Goal: Task Accomplishment & Management: Use online tool/utility

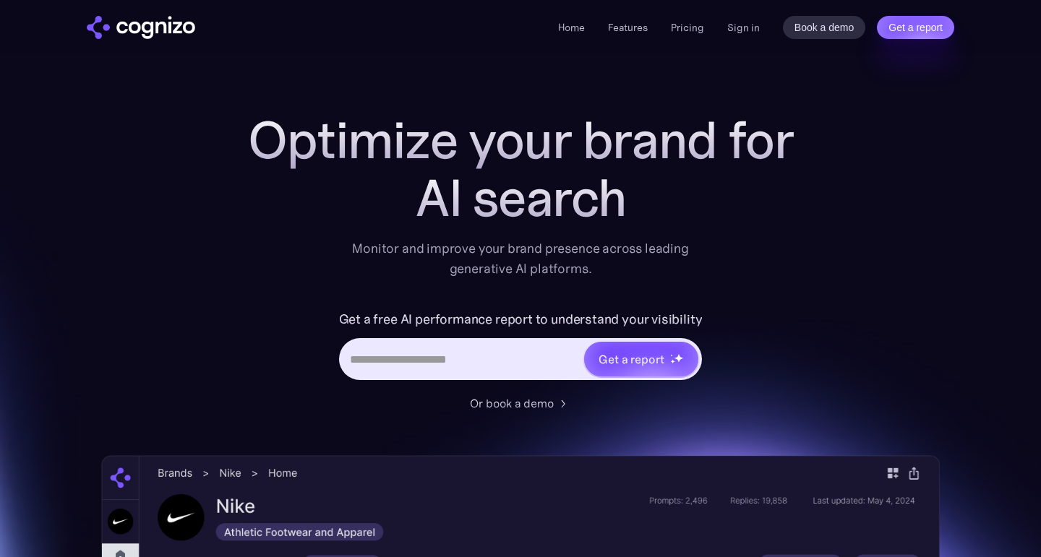
click at [763, 23] on div "Home Features Pricing Book a demo Get a report Sign in Book a demo Get a report" at bounding box center [756, 27] width 396 height 23
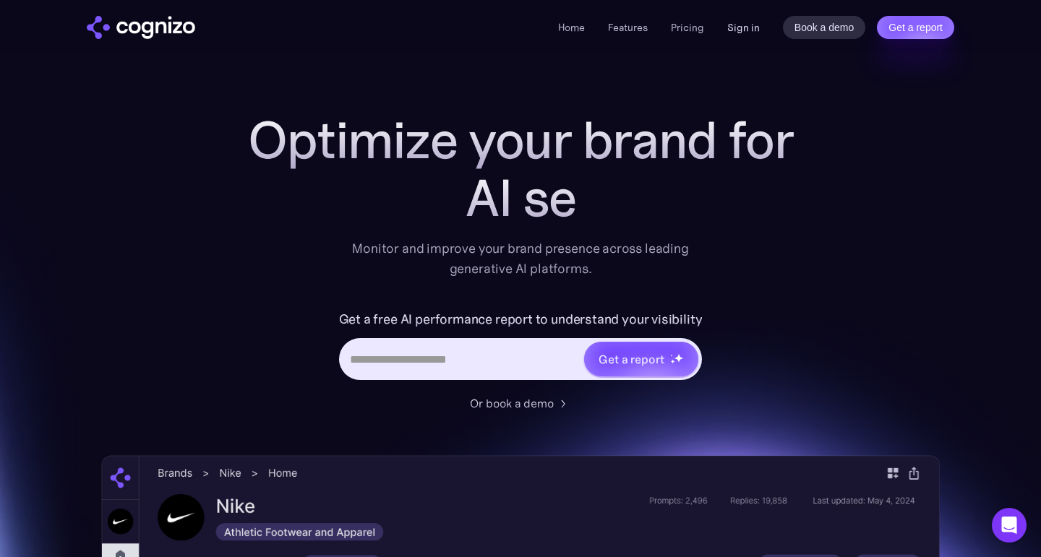
click at [748, 27] on link "Sign in" at bounding box center [743, 27] width 33 height 17
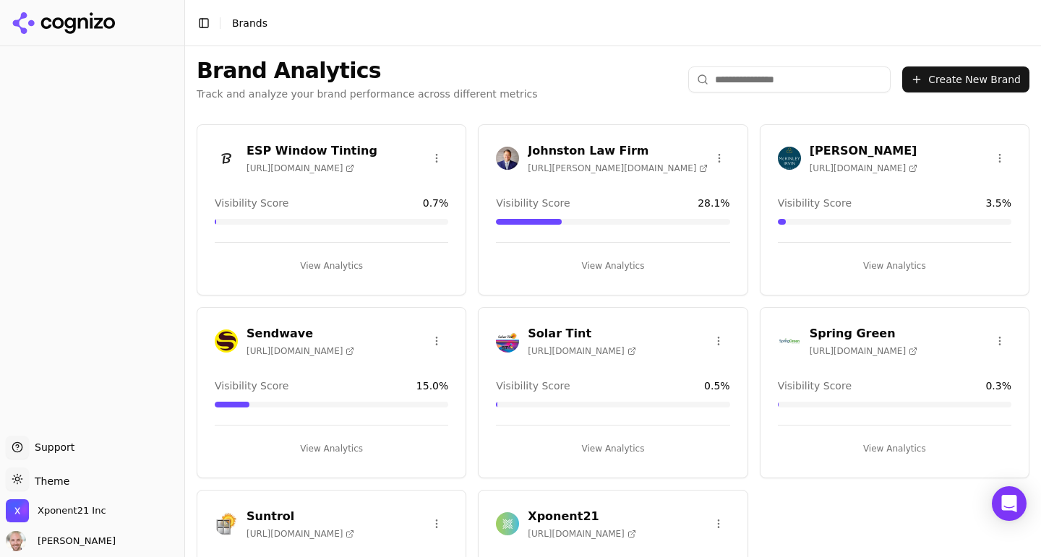
click at [994, 84] on button "Create New Brand" at bounding box center [965, 80] width 127 height 26
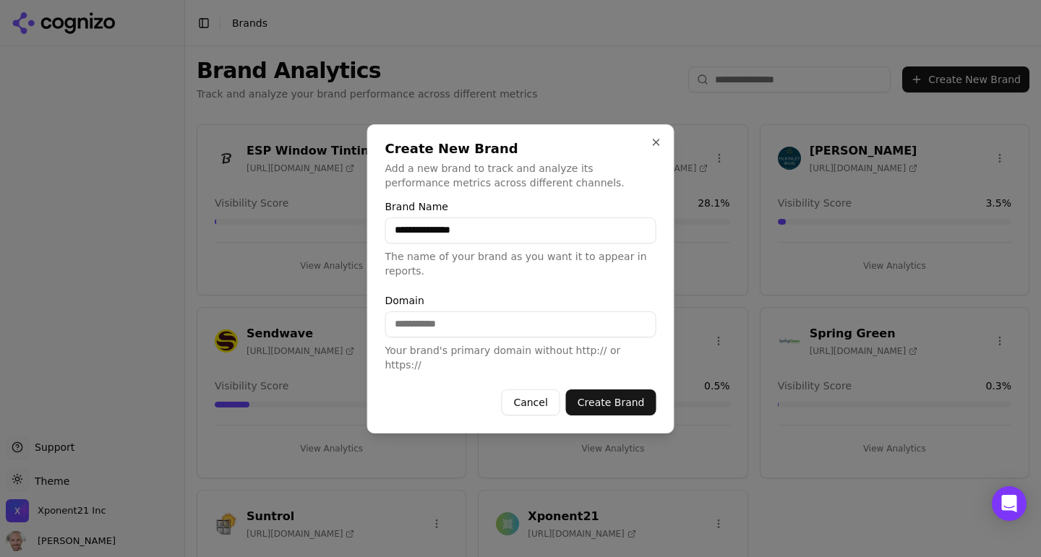
type input "**********"
click at [437, 338] on input "Domain" at bounding box center [520, 325] width 271 height 26
paste input "**********"
drag, startPoint x: 426, startPoint y: 333, endPoint x: 335, endPoint y: 333, distance: 91.1
click at [335, 333] on body "**********" at bounding box center [520, 278] width 1041 height 557
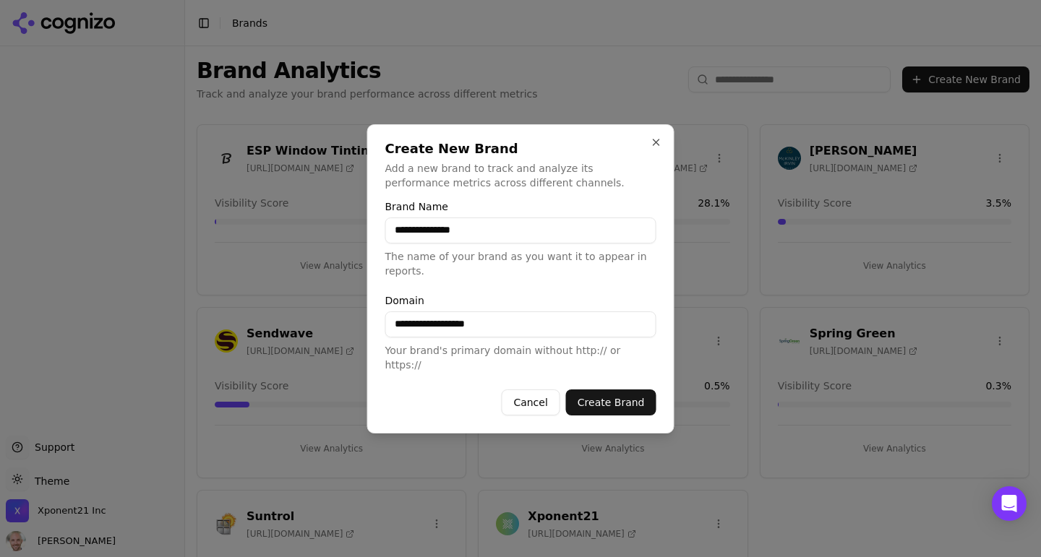
type input "**********"
click at [555, 292] on form "**********" at bounding box center [520, 309] width 271 height 214
click at [591, 400] on button "Create Brand" at bounding box center [611, 403] width 90 height 26
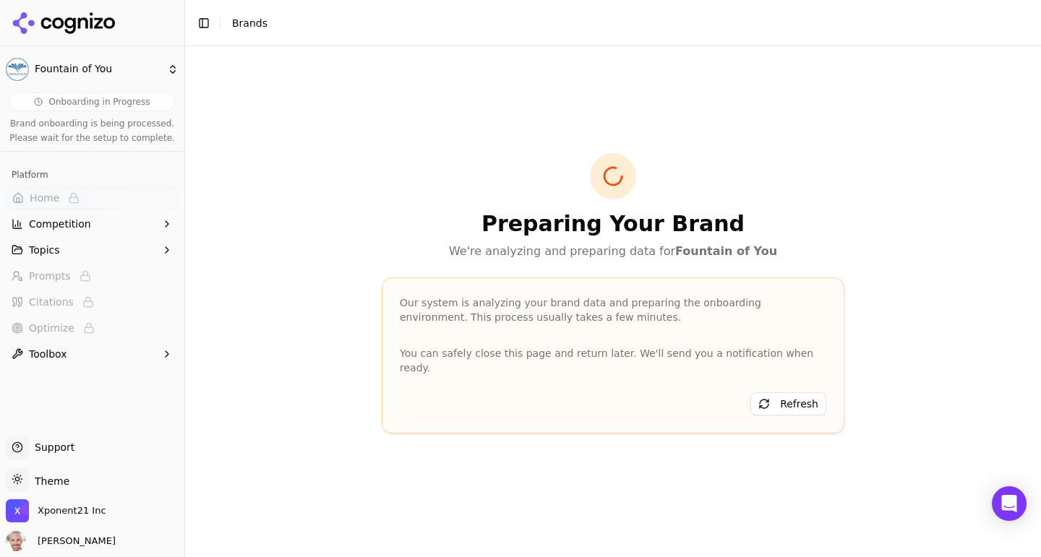
click at [107, 64] on html "Fountain of You Onboarding in Progress Brand onboarding is being processed. Ple…" at bounding box center [520, 278] width 1041 height 557
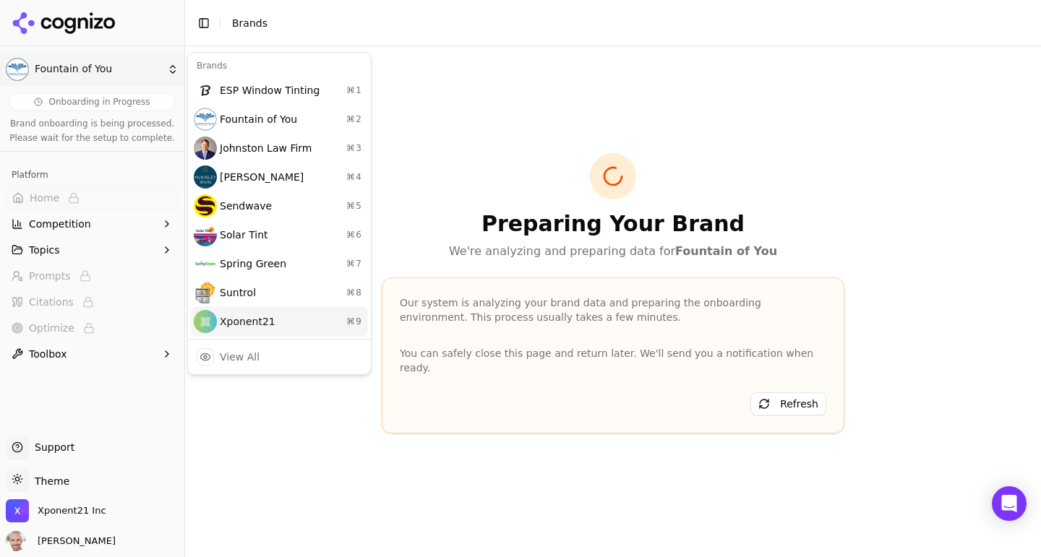
click at [260, 321] on div "Xponent21 ⌘ 9" at bounding box center [279, 321] width 177 height 29
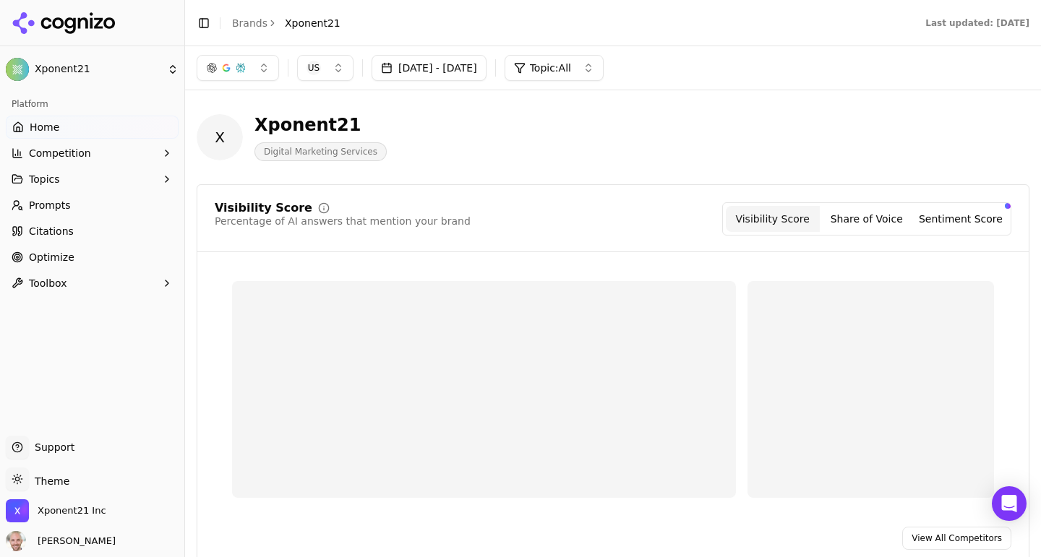
click at [82, 279] on button "Toolbox" at bounding box center [92, 283] width 173 height 23
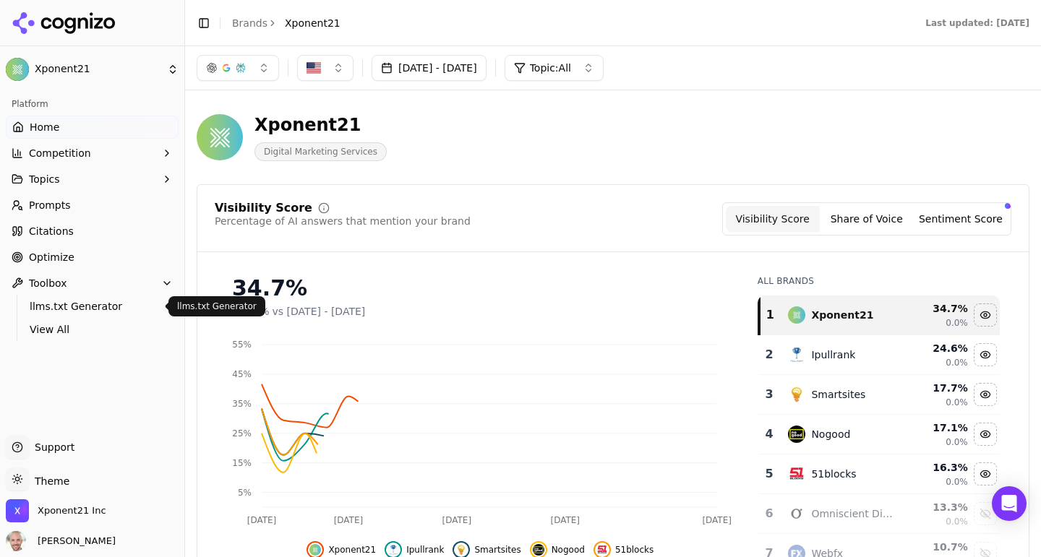
click at [65, 305] on span "llms.txt Generator" at bounding box center [93, 306] width 126 height 14
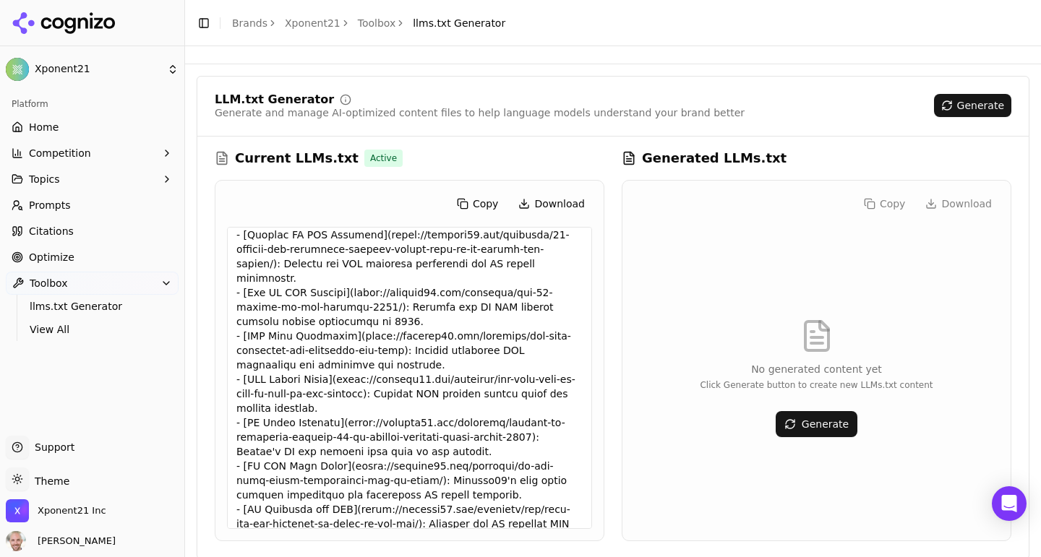
scroll to position [830, 0]
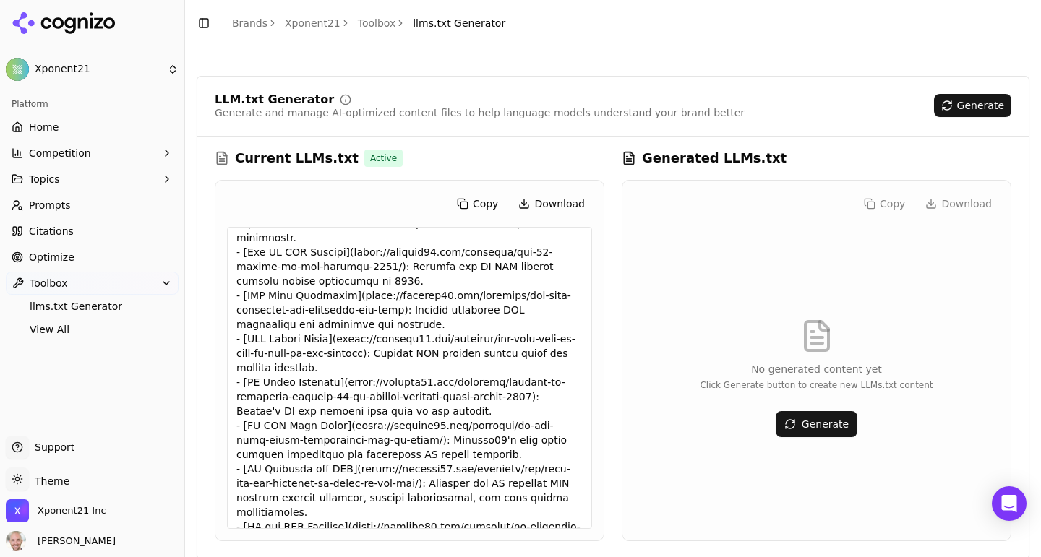
click at [82, 133] on link "Home" at bounding box center [92, 127] width 173 height 23
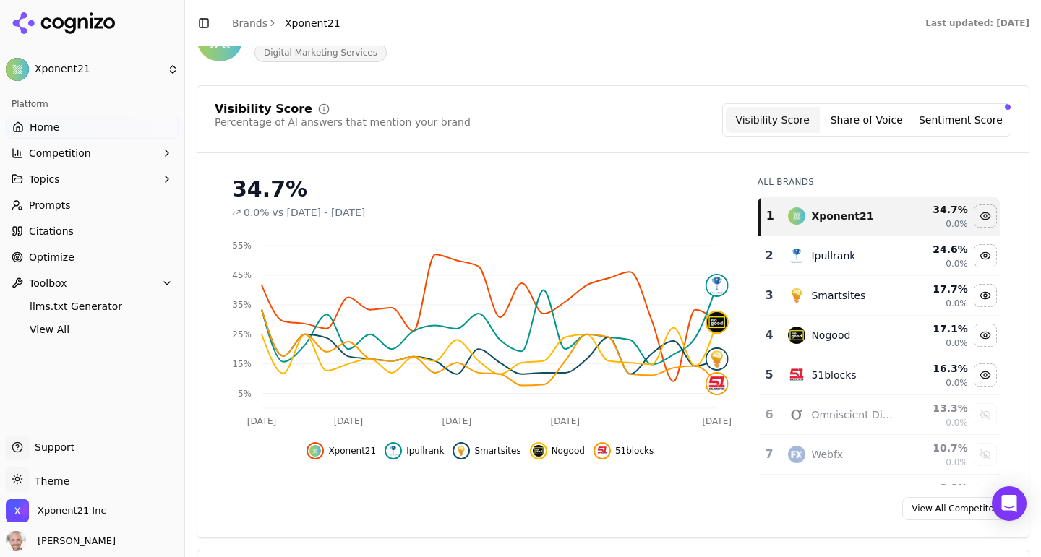
scroll to position [104, 0]
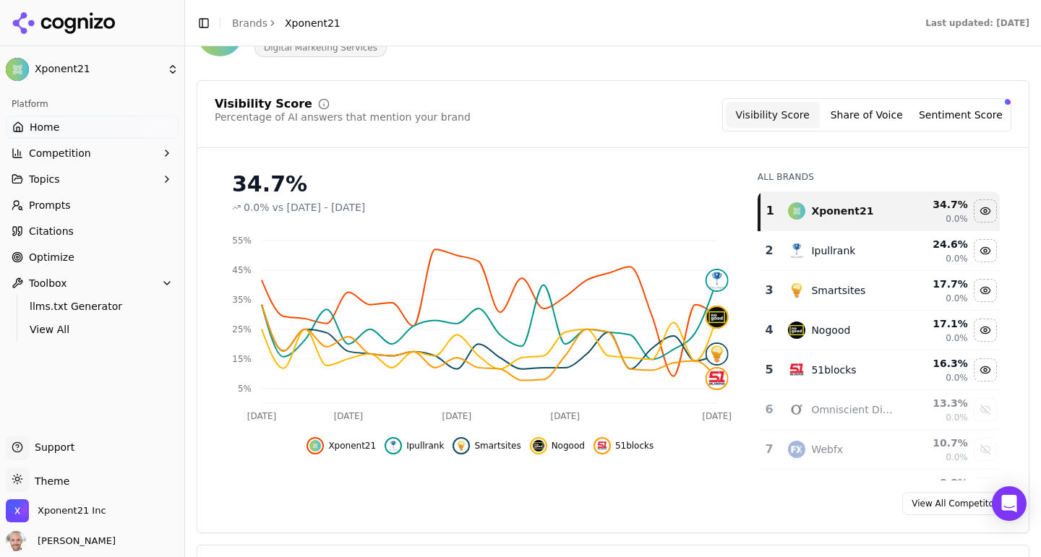
click at [40, 178] on span "Topics" at bounding box center [44, 179] width 31 height 14
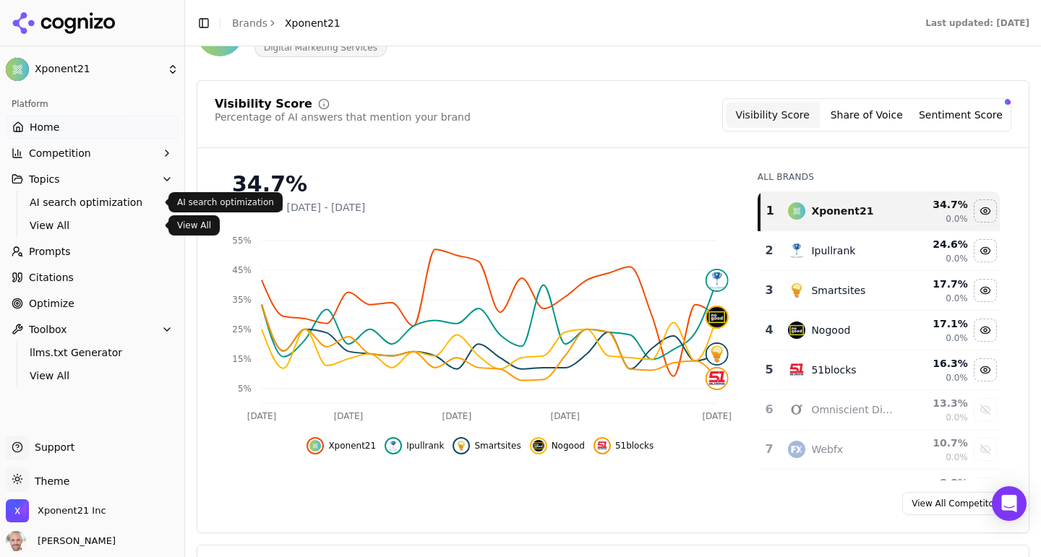
click at [37, 202] on span "AI search optimization" at bounding box center [93, 202] width 126 height 14
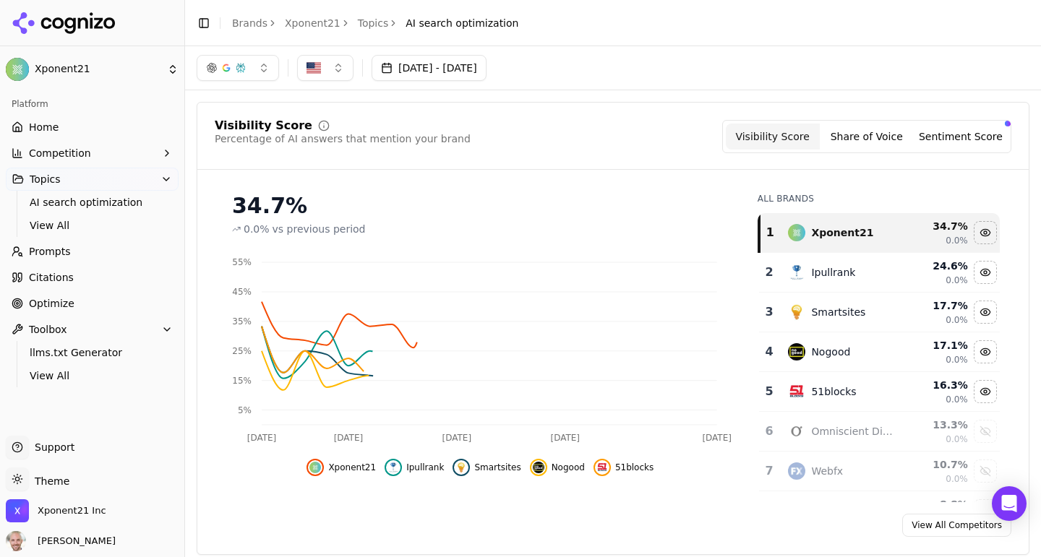
click at [56, 250] on span "Prompts" at bounding box center [50, 251] width 42 height 14
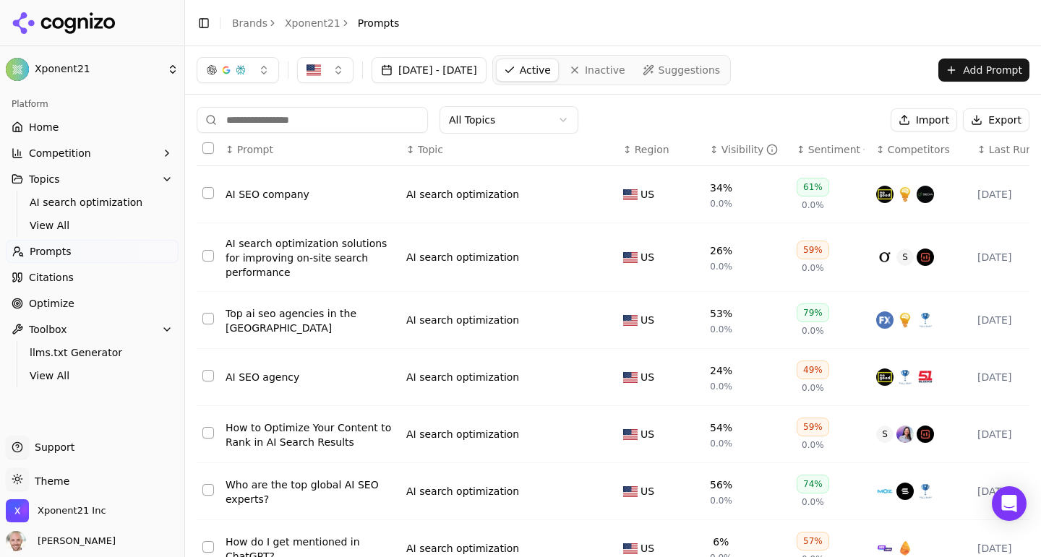
click at [29, 125] on span "Home" at bounding box center [44, 127] width 30 height 14
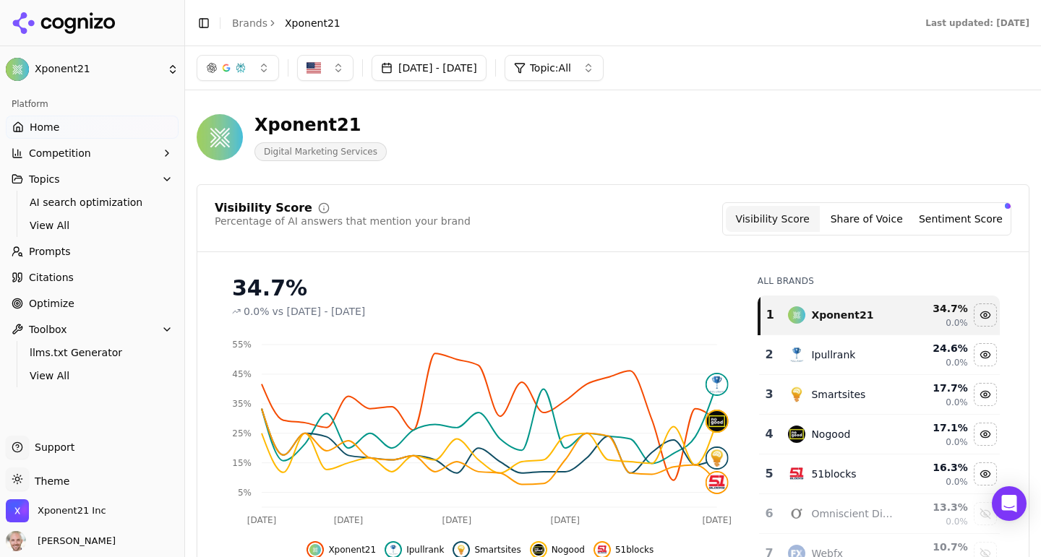
click at [858, 221] on button "Share of Voice" at bounding box center [867, 219] width 94 height 26
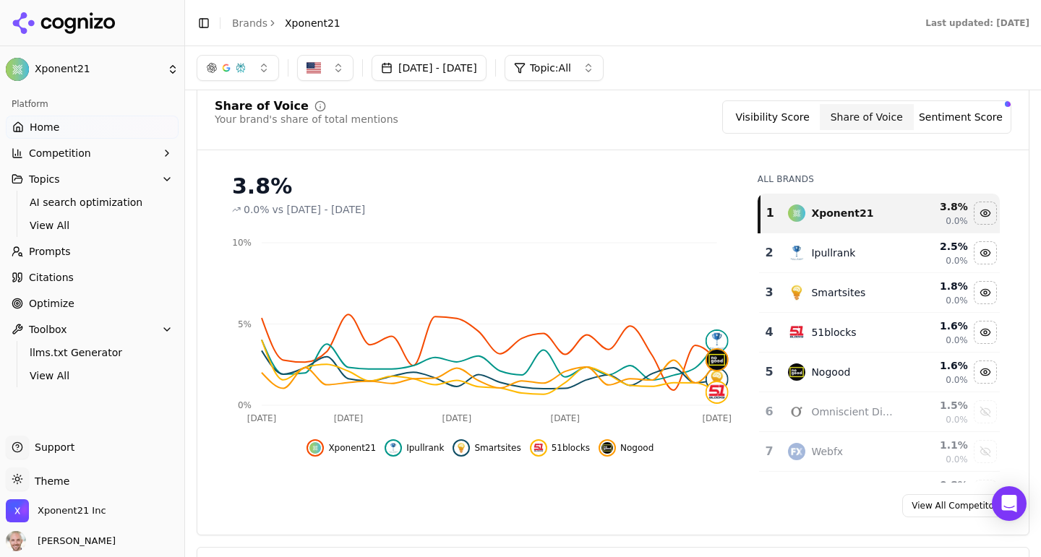
scroll to position [95, 0]
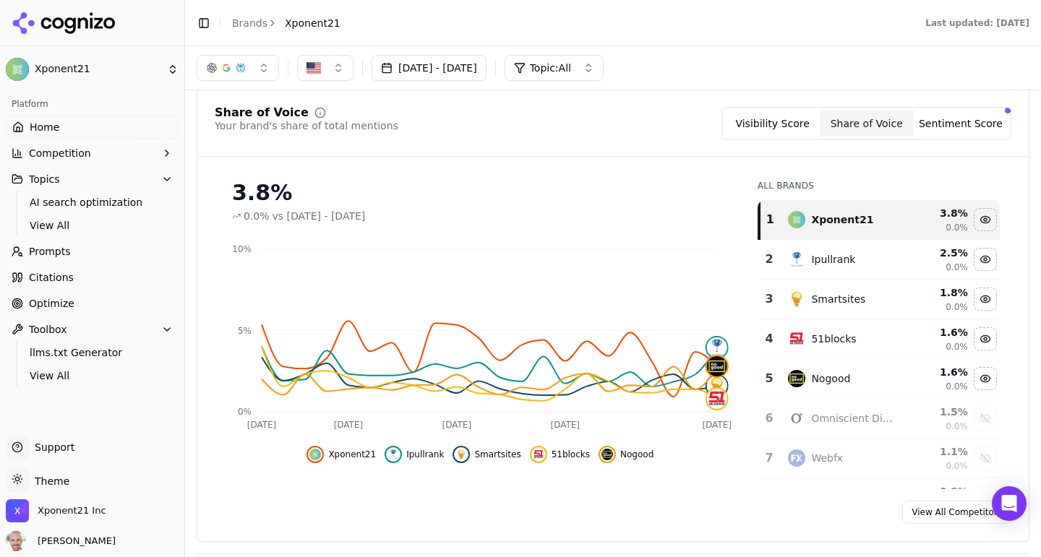
click at [962, 127] on button "Sentiment Score" at bounding box center [961, 124] width 94 height 26
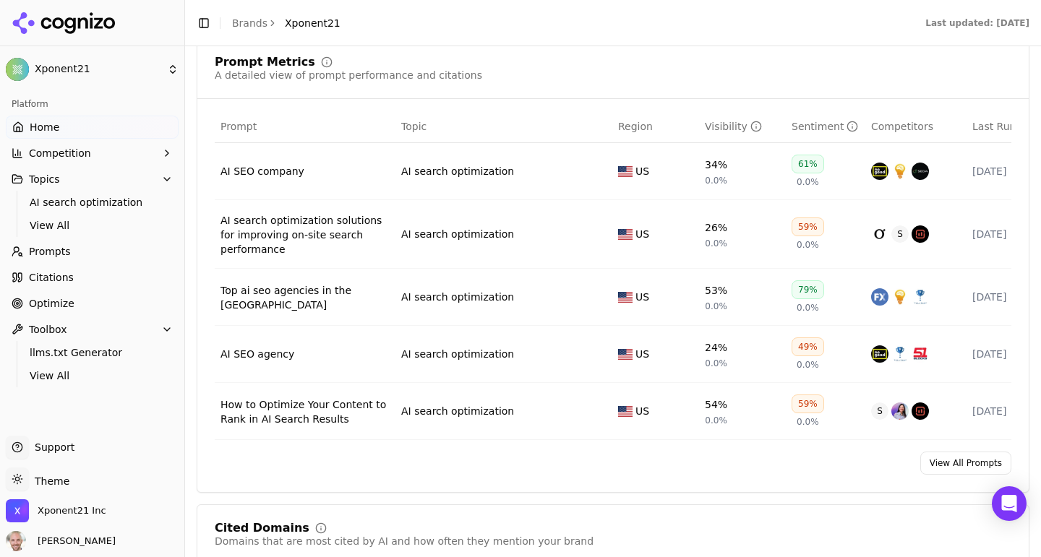
scroll to position [886, 0]
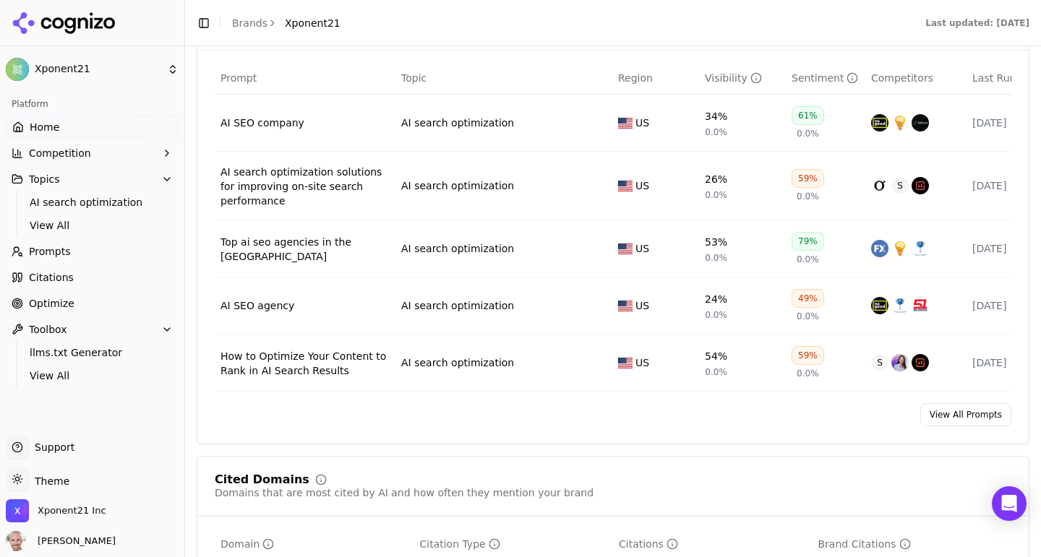
click at [55, 278] on span "Citations" at bounding box center [51, 277] width 45 height 14
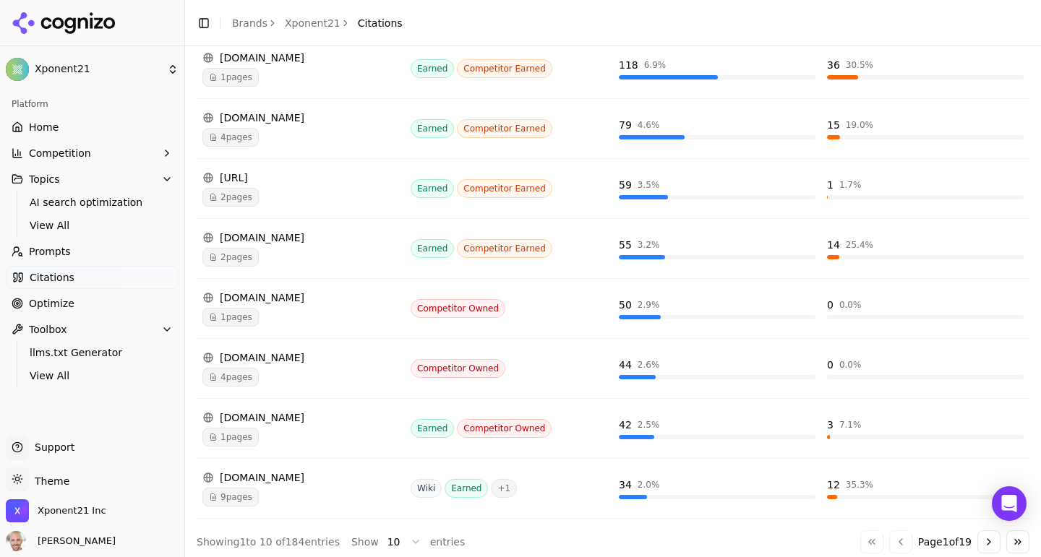
scroll to position [412, 0]
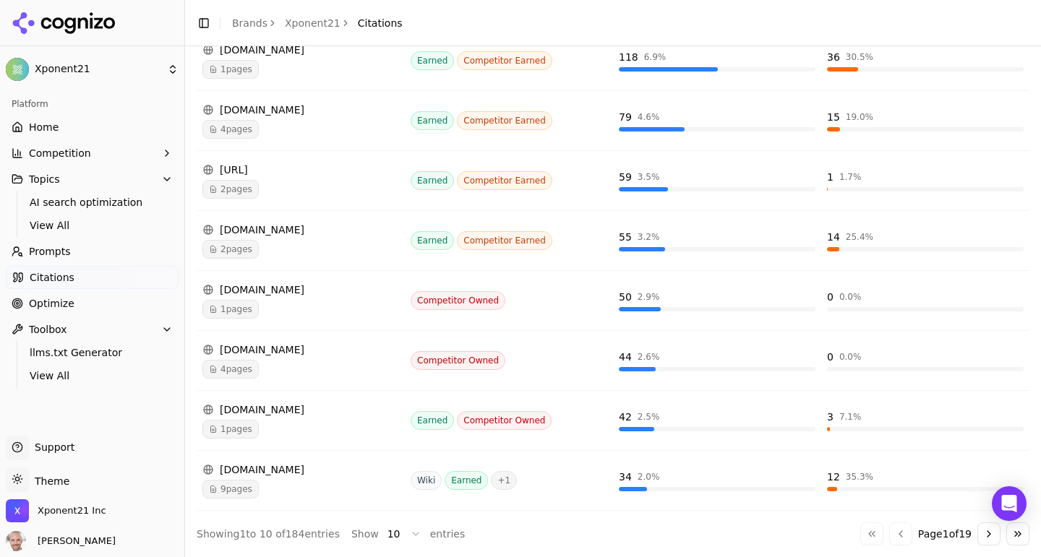
click at [64, 295] on link "Optimize" at bounding box center [92, 303] width 173 height 23
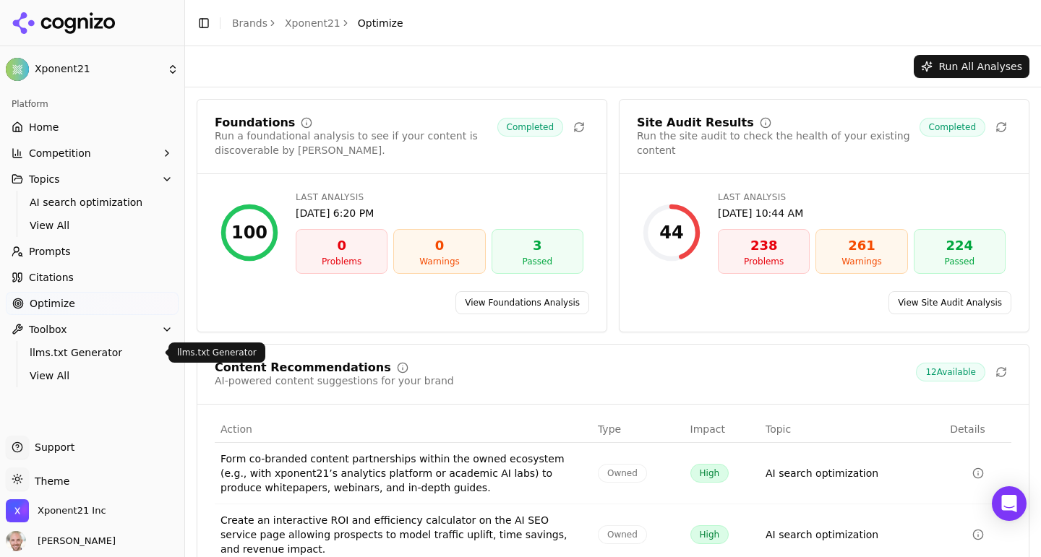
click at [72, 351] on span "llms.txt Generator" at bounding box center [93, 353] width 126 height 14
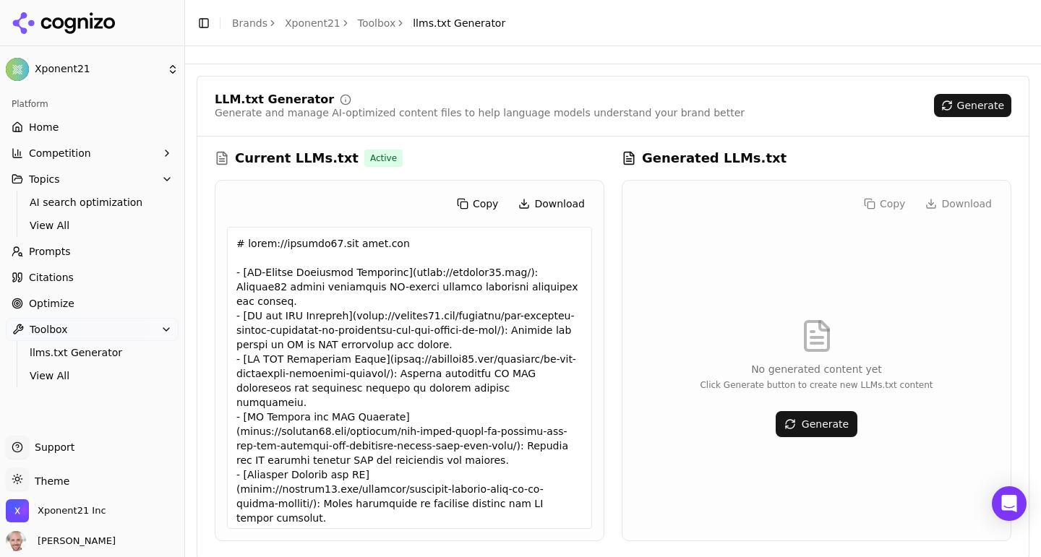
click at [137, 69] on html "Xponent21 Platform Home Competition Topics AI search optimization View All Prom…" at bounding box center [520, 278] width 1041 height 557
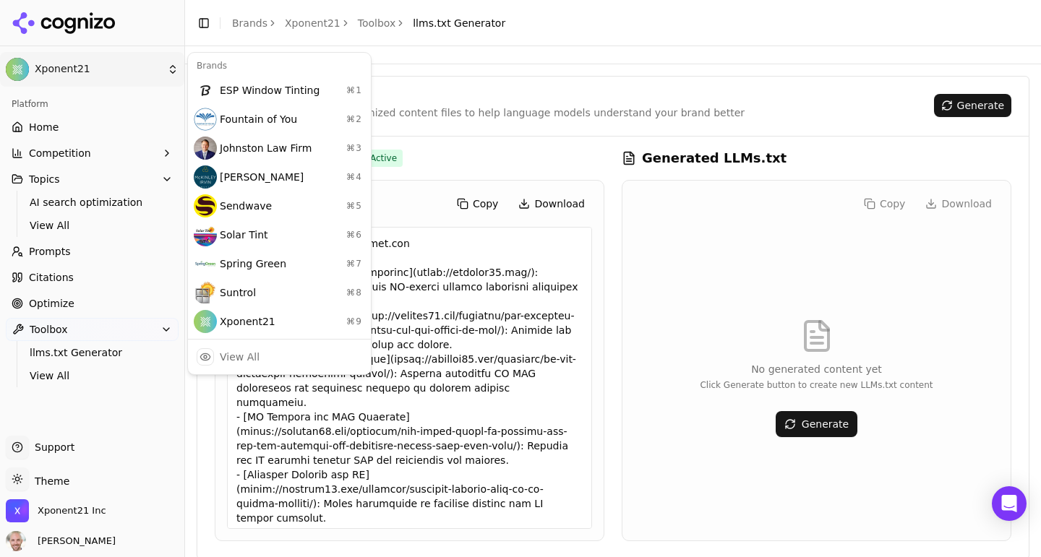
click at [137, 69] on html "Xponent21 Platform Home Competition Topics AI search optimization View All Prom…" at bounding box center [520, 278] width 1041 height 557
